Goal: Task Accomplishment & Management: Manage account settings

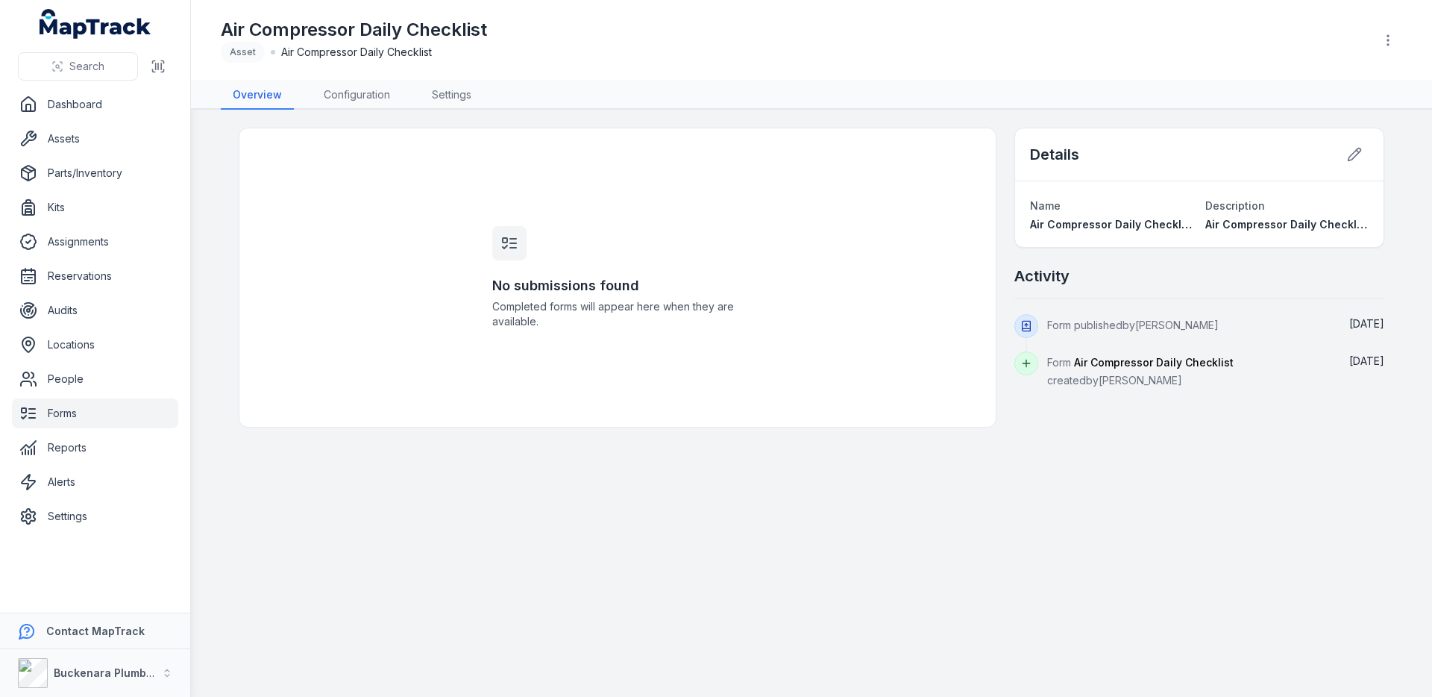
click at [71, 412] on link "Forms" at bounding box center [95, 413] width 166 height 30
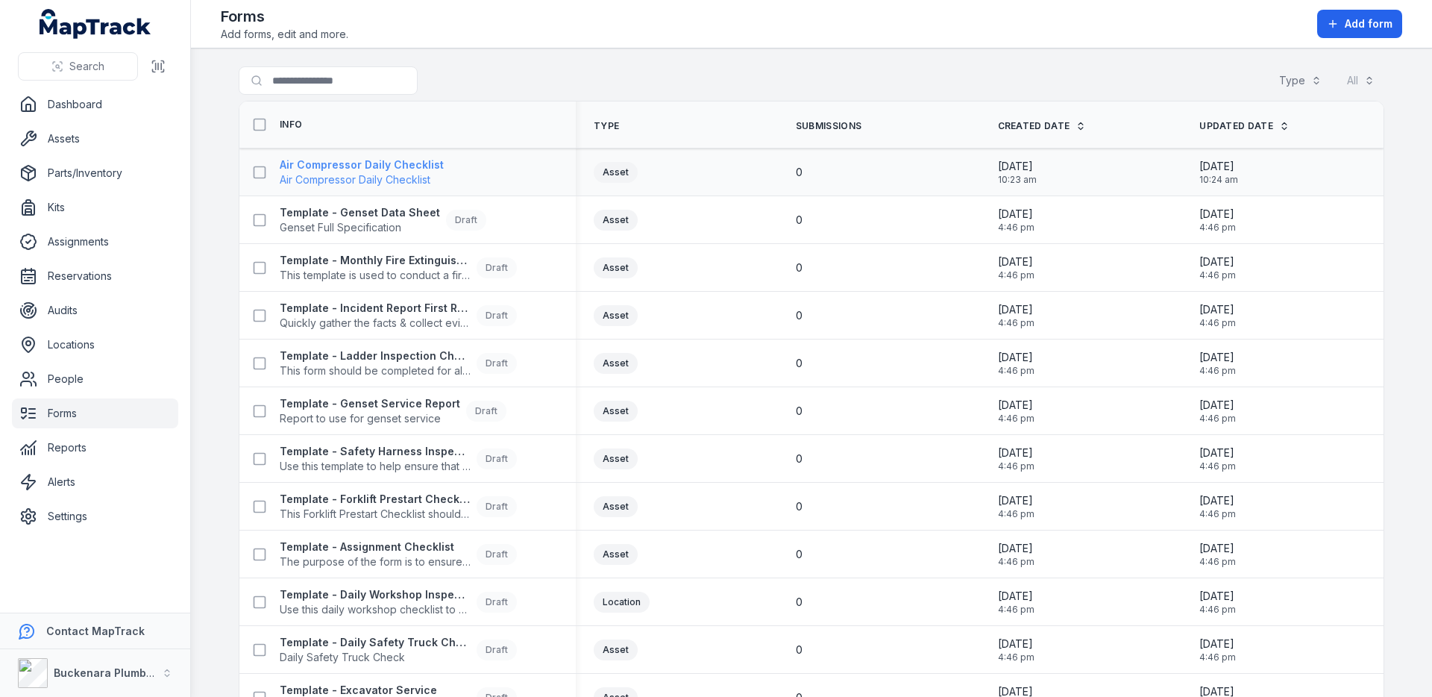
click at [373, 181] on span "Air Compressor Daily Checklist" at bounding box center [362, 179] width 164 height 15
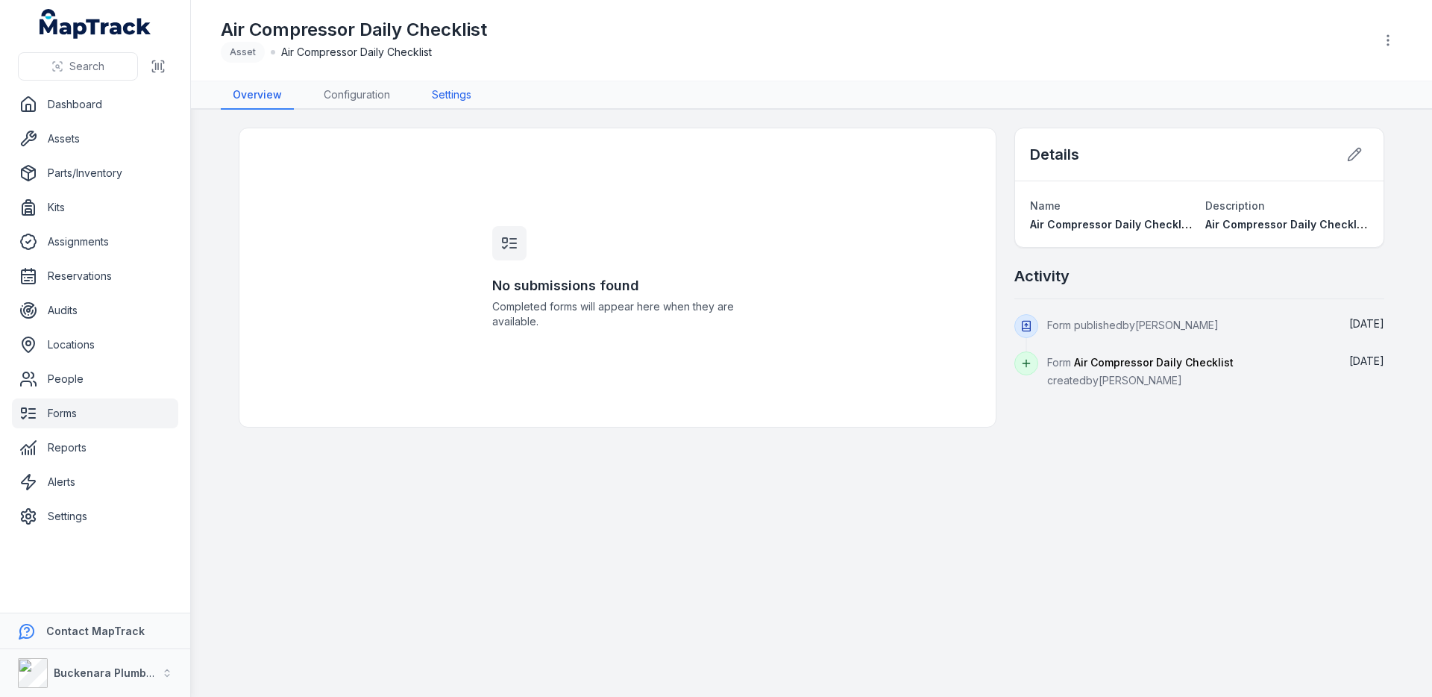
click at [436, 104] on link "Settings" at bounding box center [451, 95] width 63 height 28
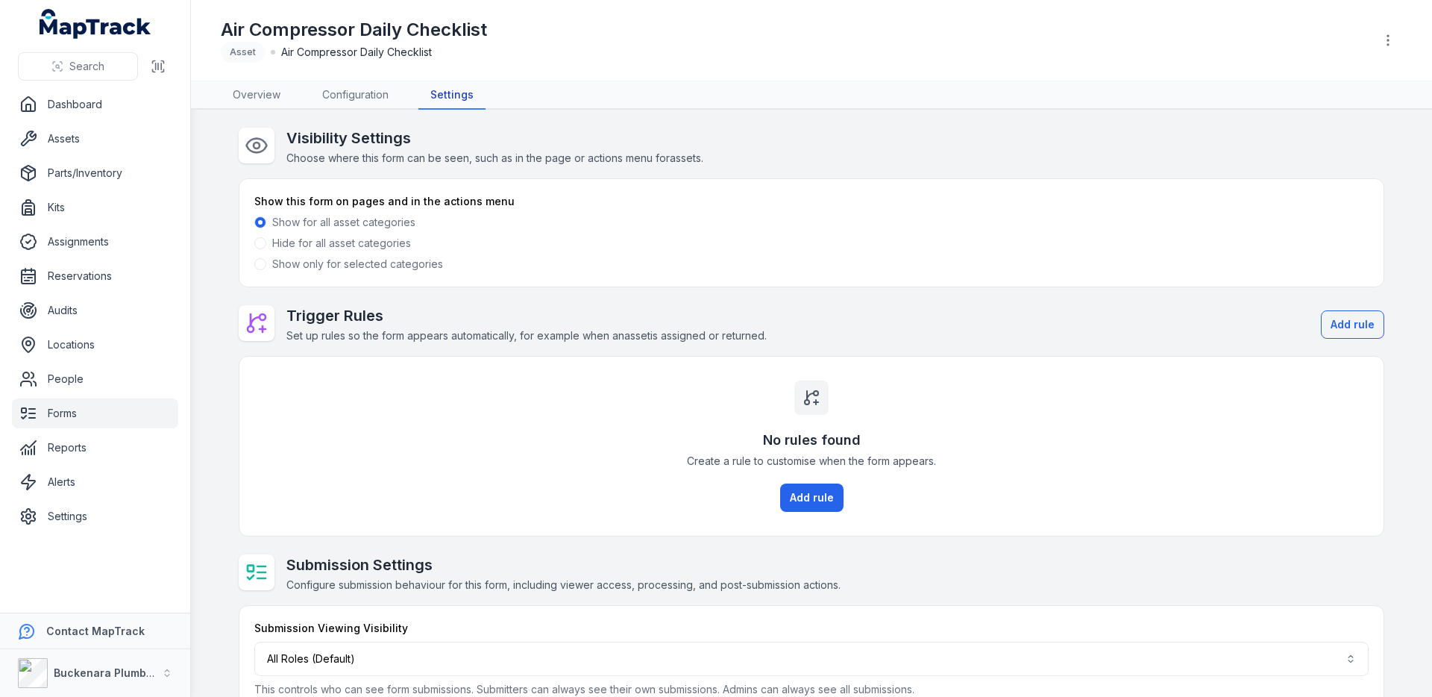
scroll to position [34, 0]
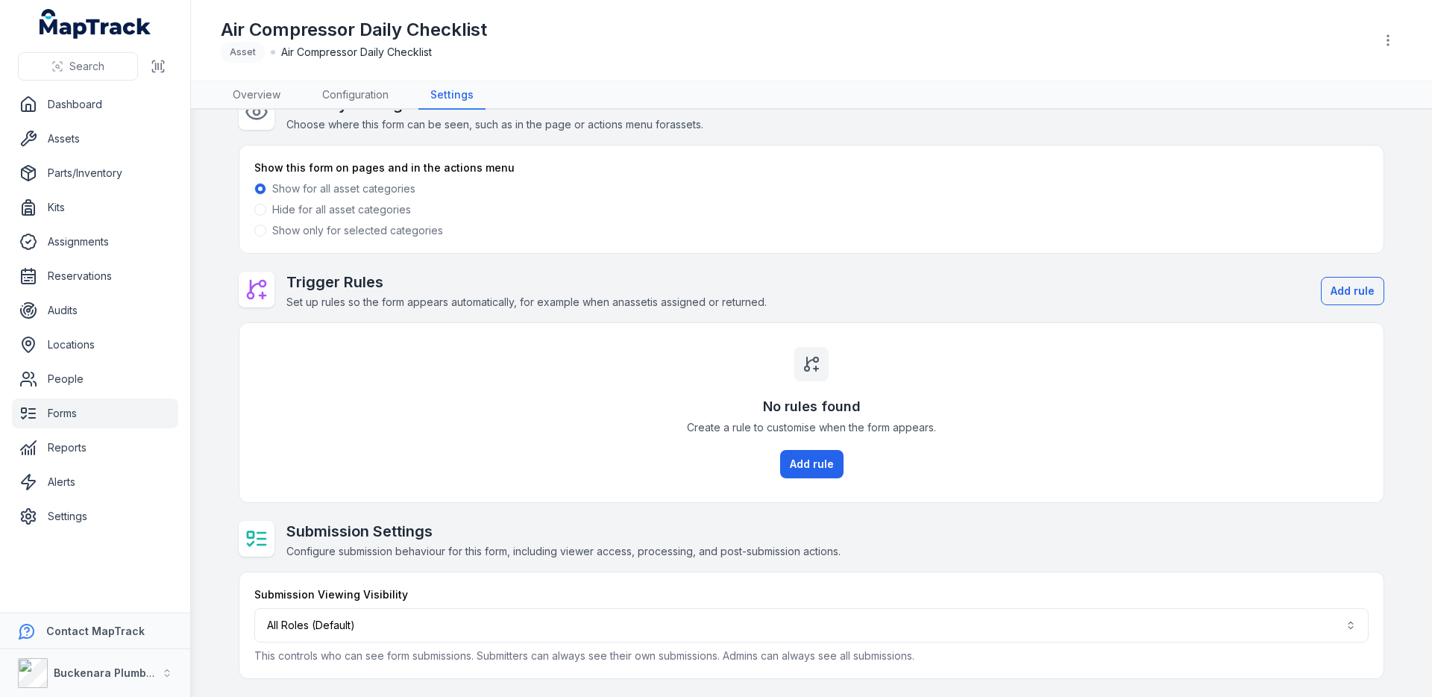
click at [511, 599] on div "Submission Viewing Visibility" at bounding box center [811, 594] width 1114 height 15
click at [511, 615] on button "All Roles (Default)" at bounding box center [811, 625] width 1114 height 34
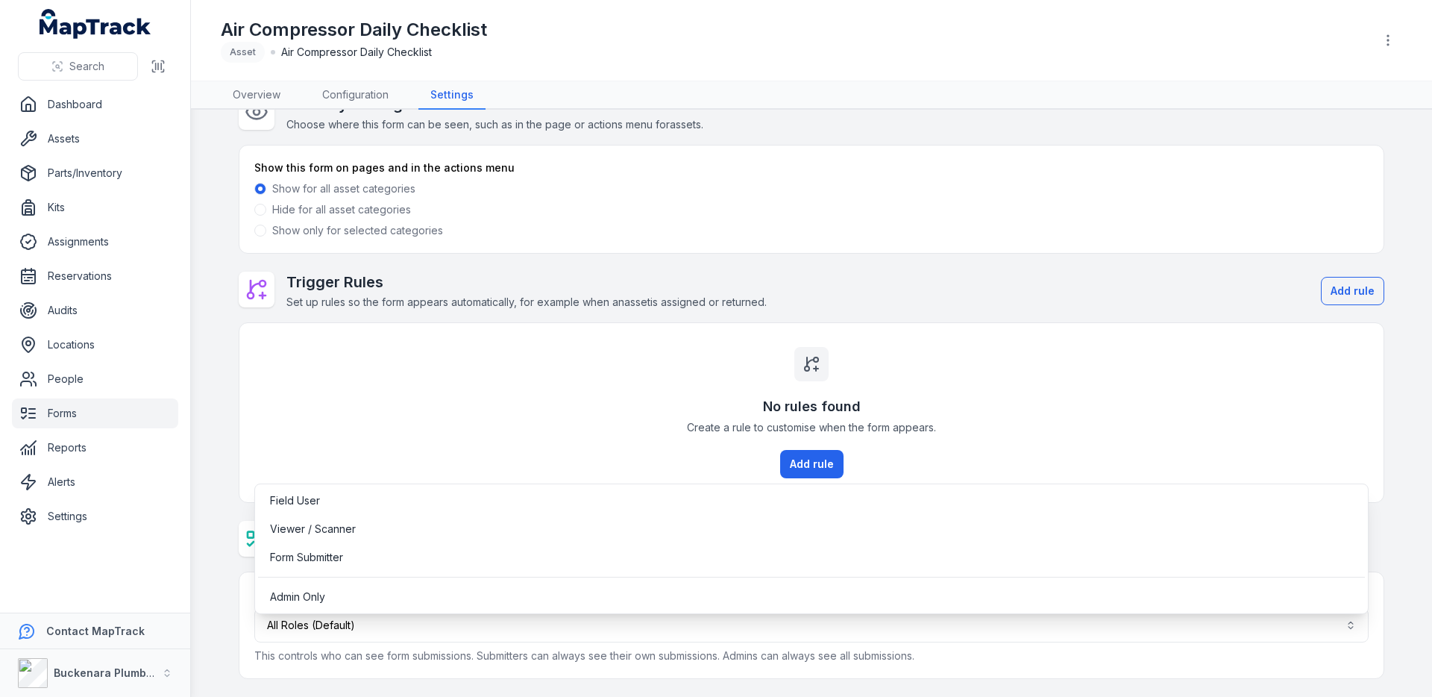
click at [69, 475] on div "Search Dashboard Assets Parts/Inventory Kits Assignments Reservations Audits Lo…" at bounding box center [716, 348] width 1432 height 697
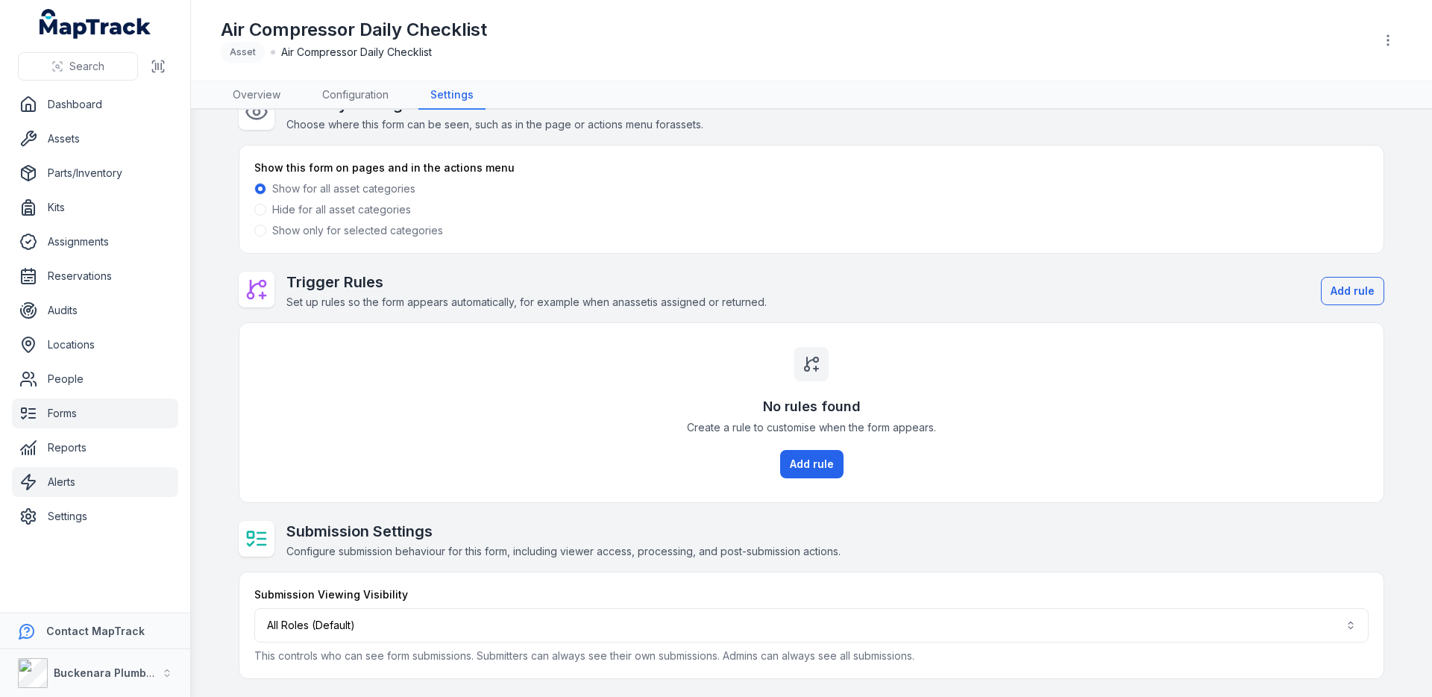
click at [69, 492] on link "Alerts" at bounding box center [95, 482] width 166 height 30
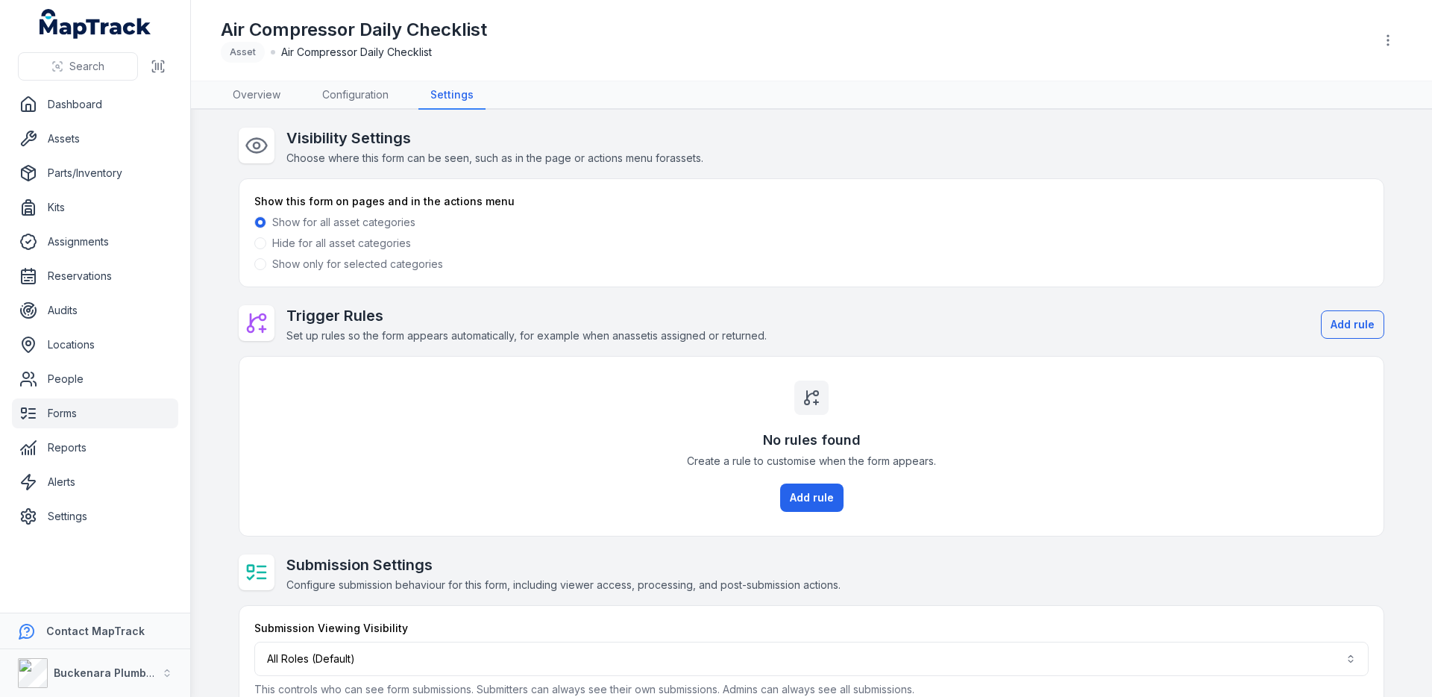
scroll to position [34, 0]
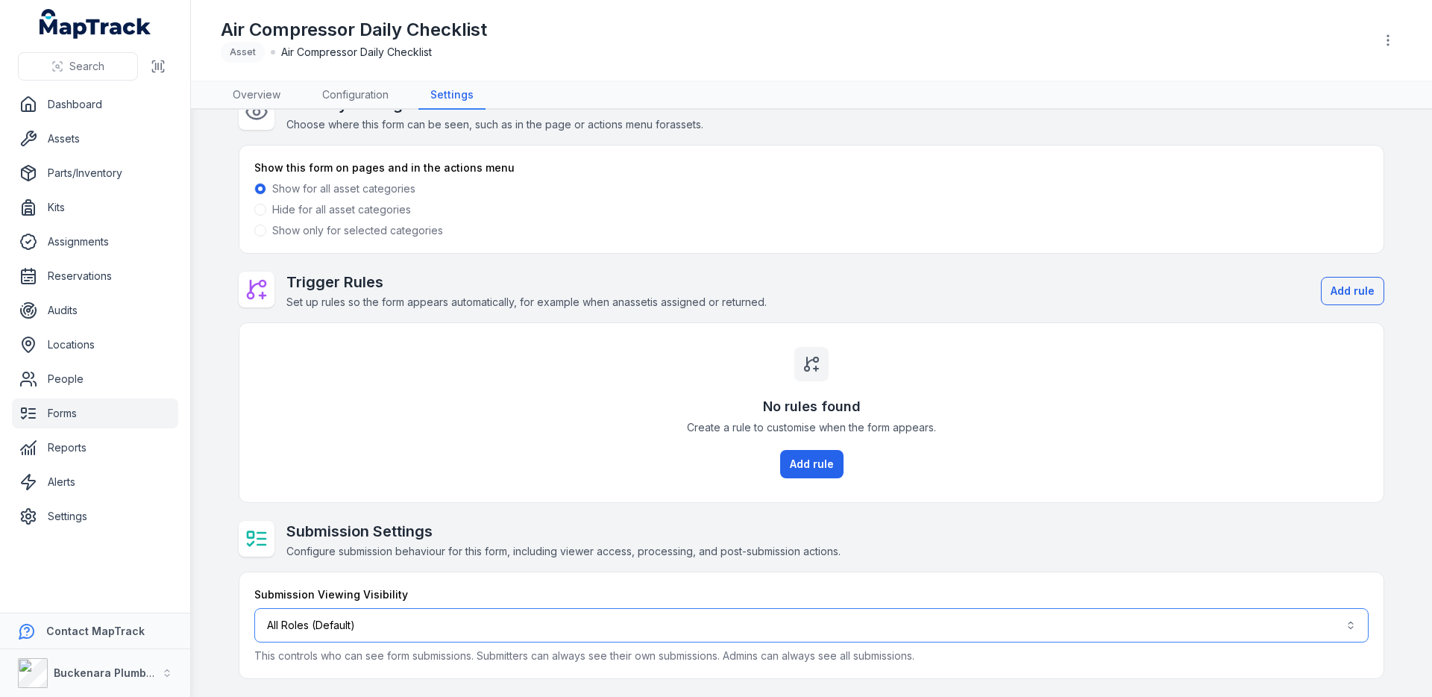
click at [536, 630] on button "All Roles (Default)" at bounding box center [811, 625] width 1114 height 34
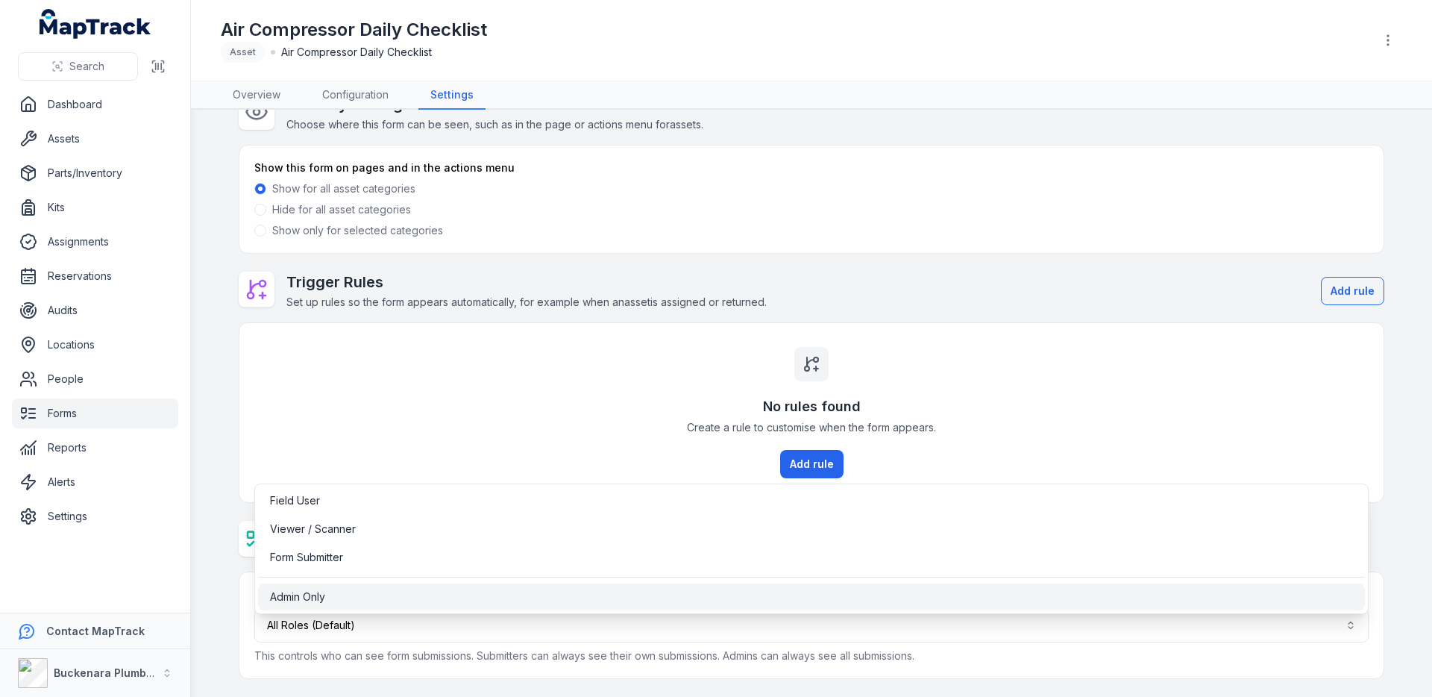
click at [562, 591] on div "Admin Only" at bounding box center [811, 596] width 1083 height 15
click at [592, 395] on div "Visibility Settings Choose where this form can be seen, such as in the page or …" at bounding box center [812, 386] width 1146 height 585
